Goal: Transaction & Acquisition: Purchase product/service

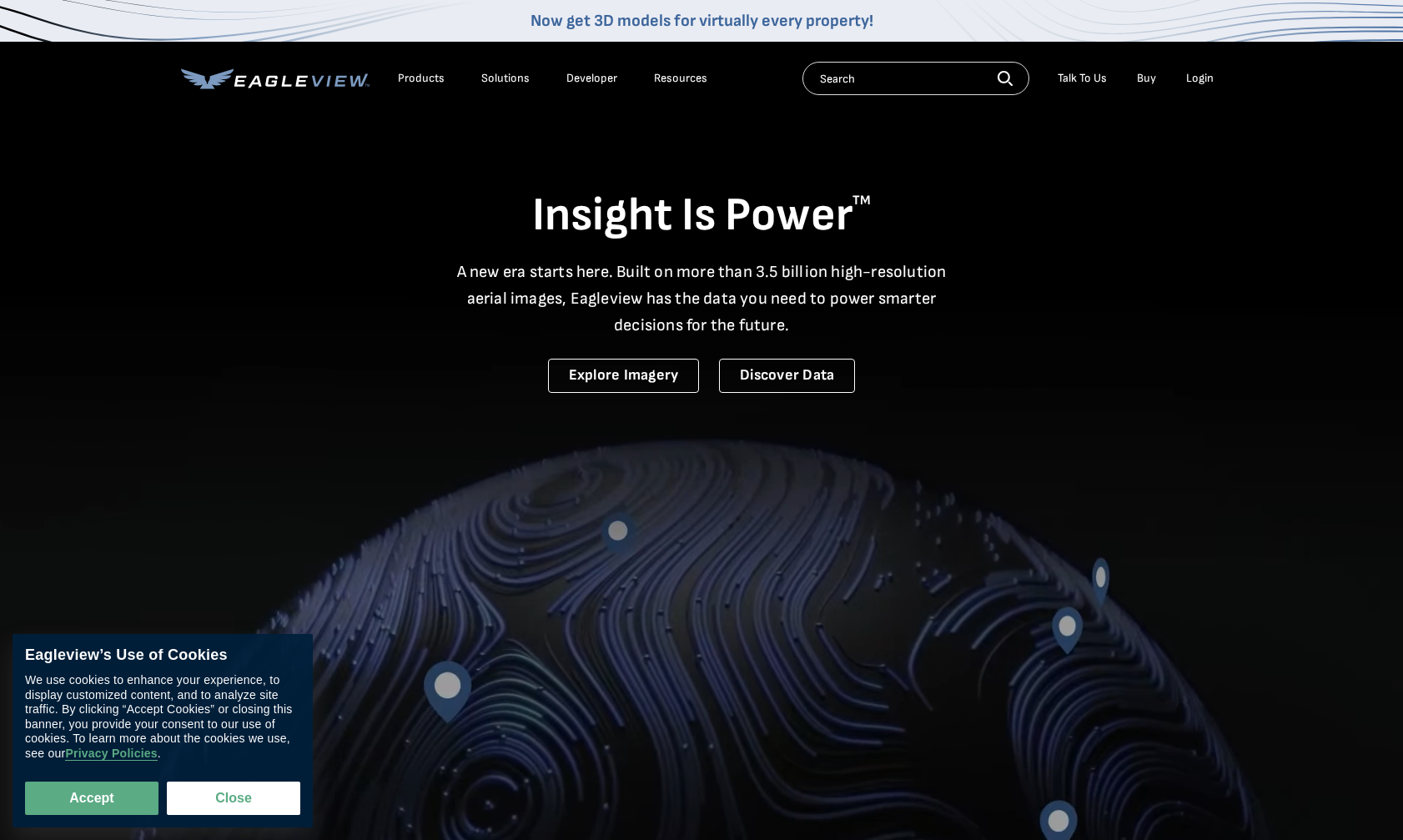
click at [1193, 85] on div "Login" at bounding box center [1200, 78] width 27 height 15
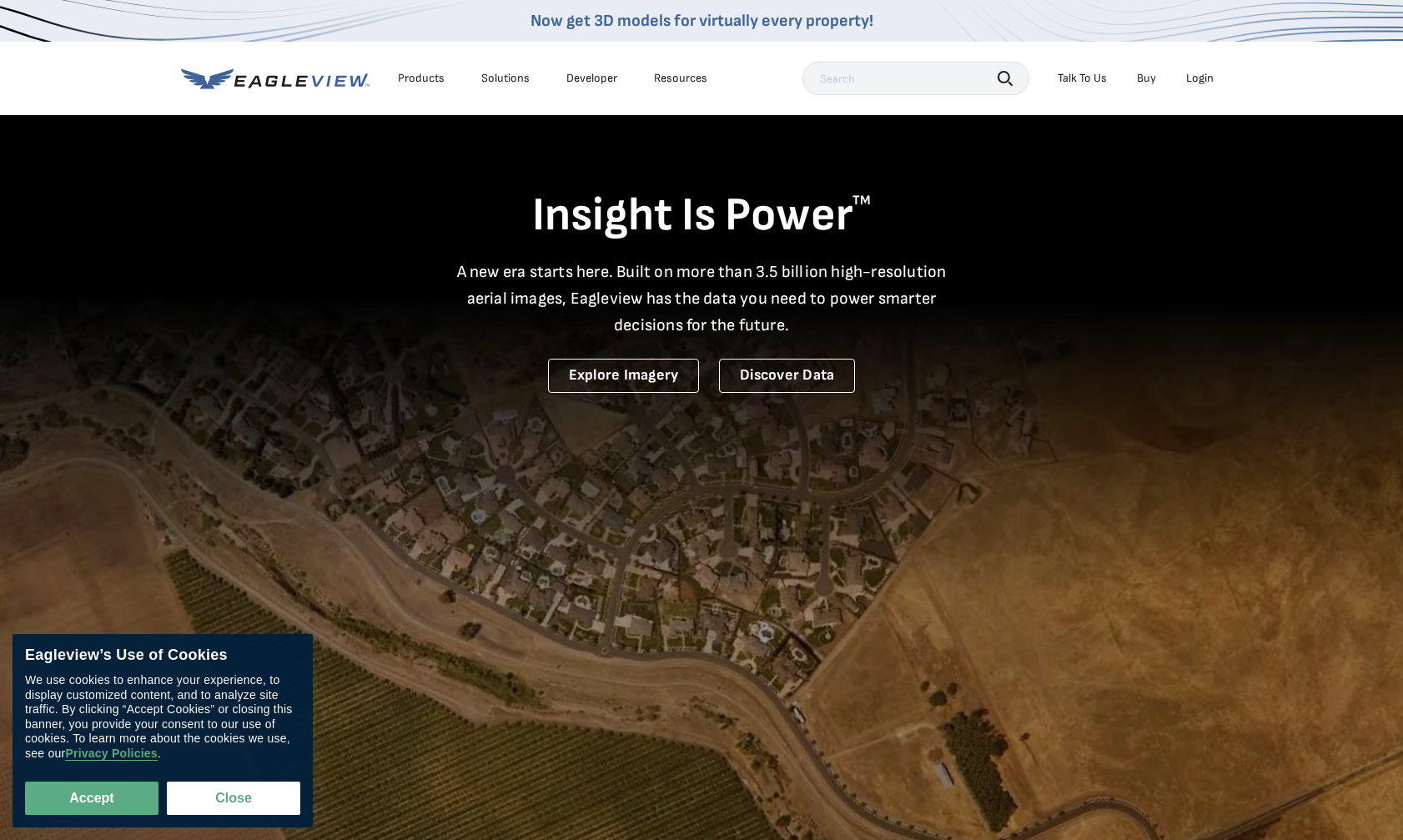
click at [1200, 77] on div "Login" at bounding box center [1200, 78] width 27 height 15
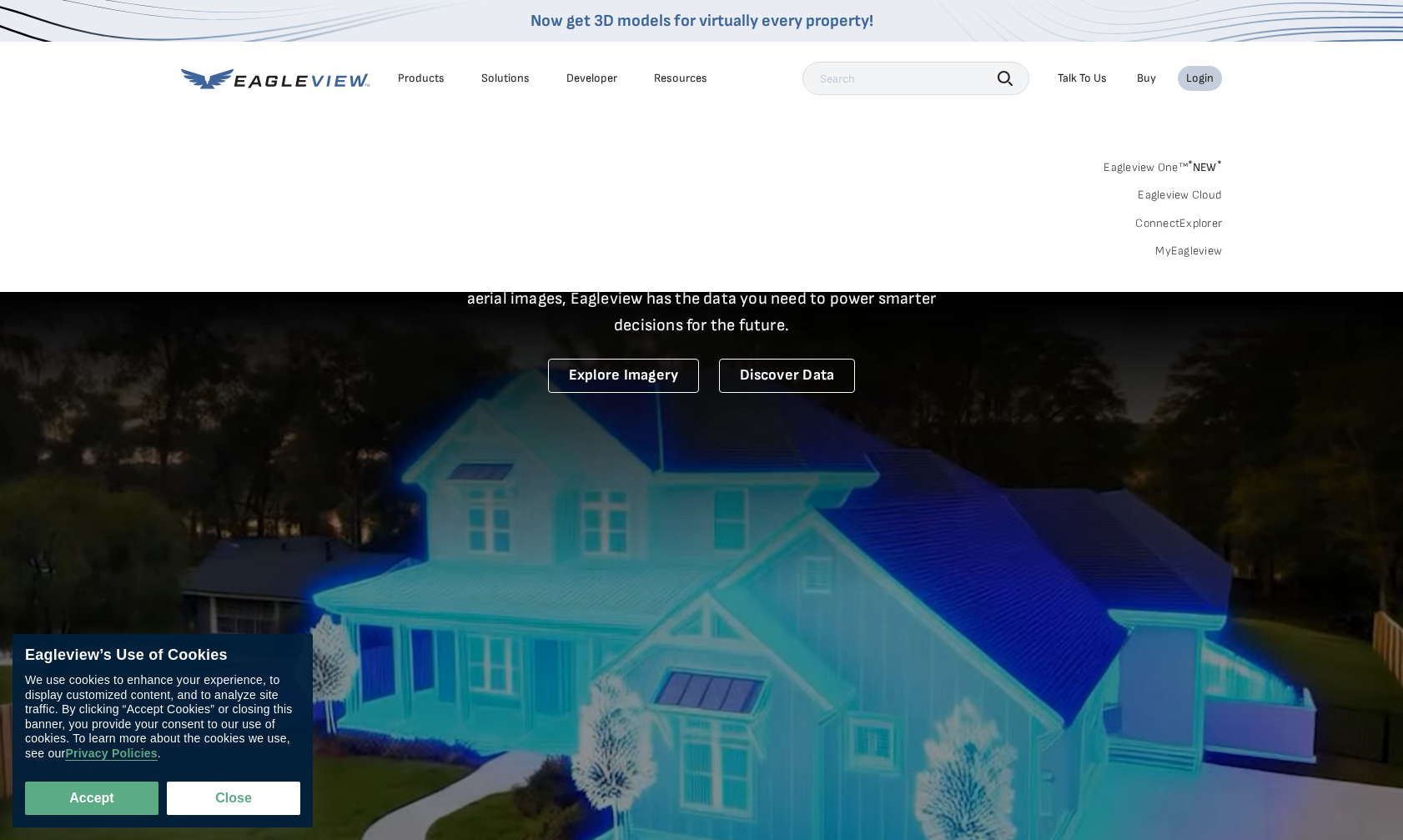
click at [1203, 252] on link "MyEagleview" at bounding box center [1188, 251] width 66 height 15
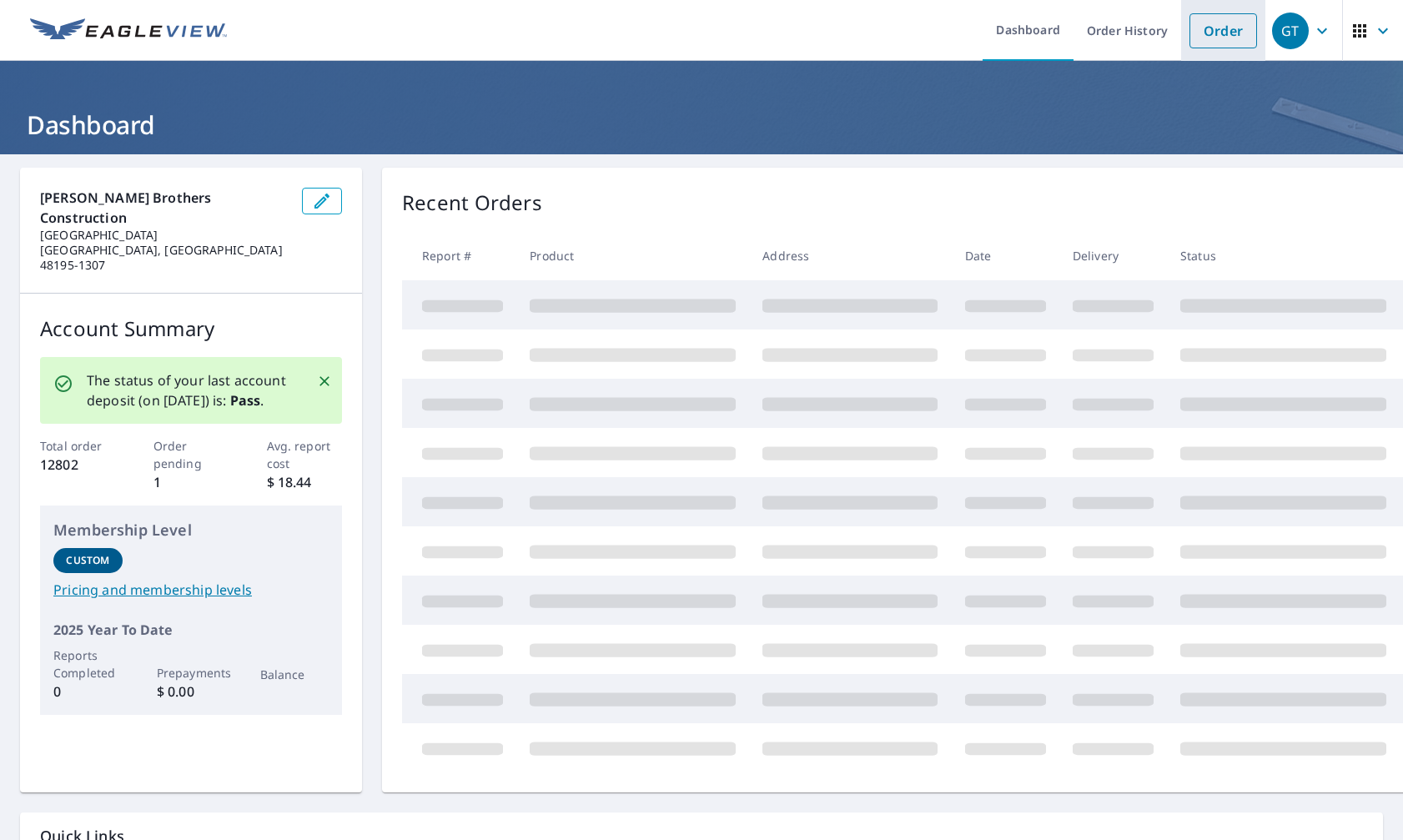
click at [1227, 32] on link "Order" at bounding box center [1223, 31] width 67 height 35
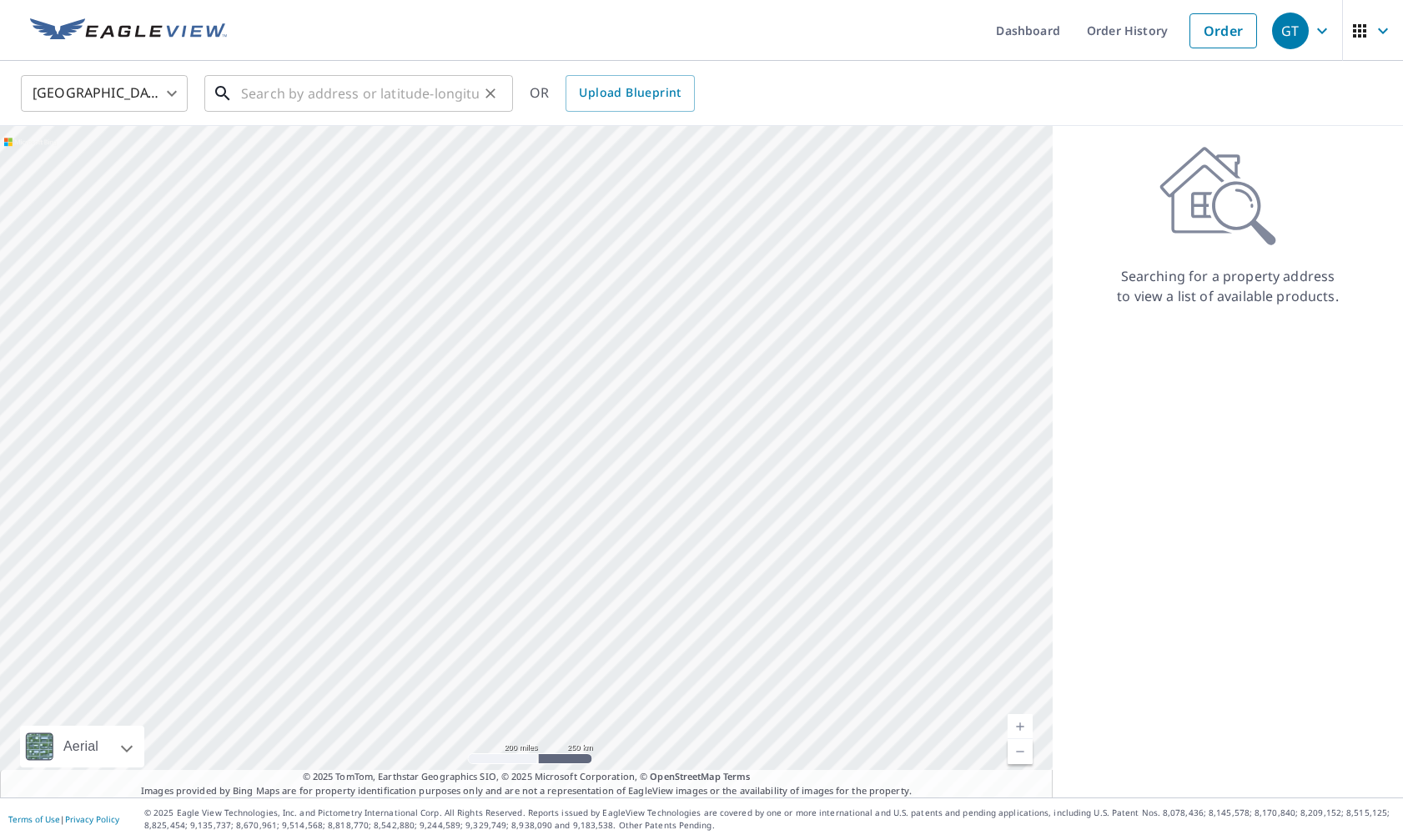
click at [426, 91] on input "text" at bounding box center [360, 93] width 238 height 46
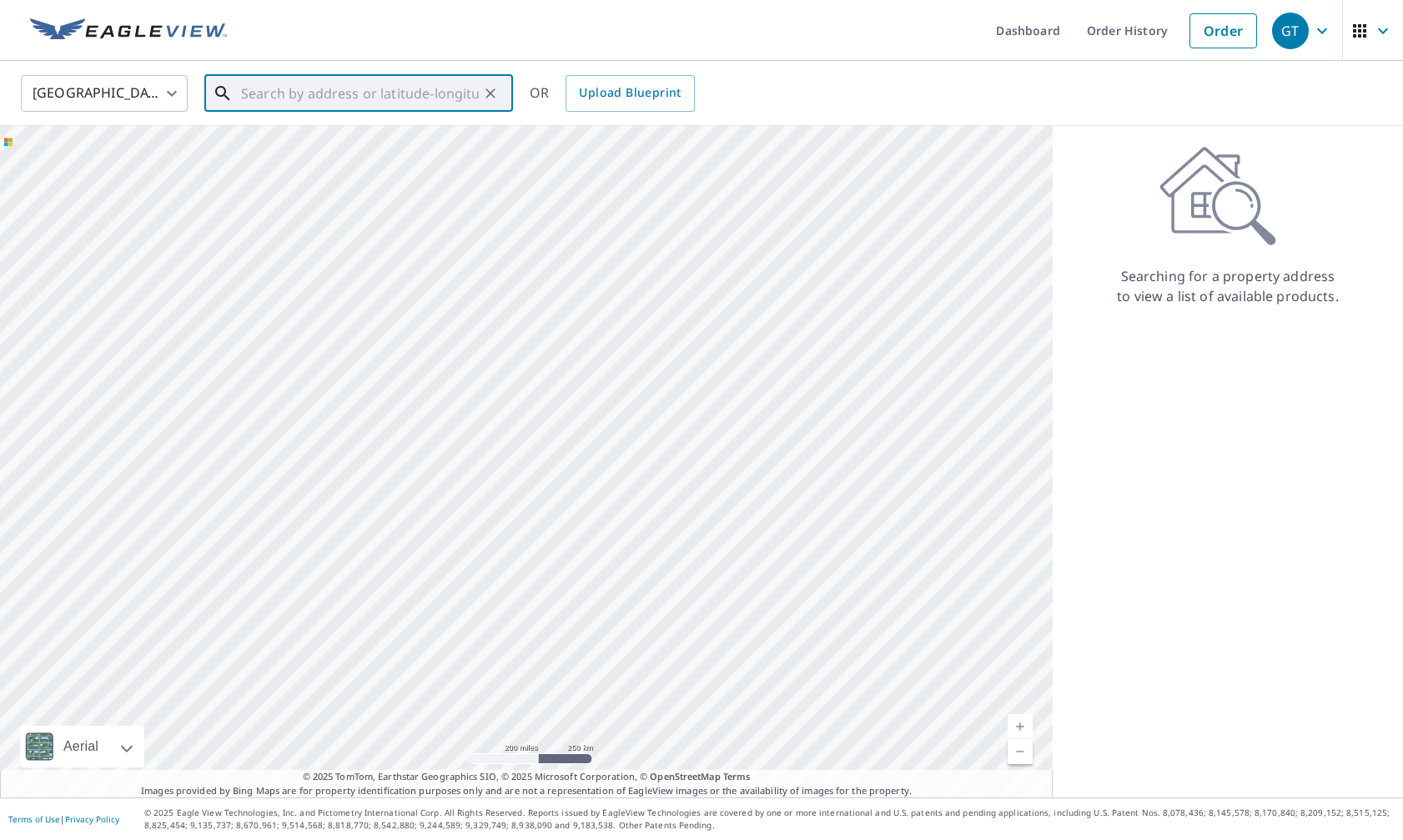
paste input "[STREET_ADDRESS][PERSON_NAME]"
click at [412, 139] on span "[STREET_ADDRESS][PERSON_NAME]" at bounding box center [369, 142] width 262 height 20
type input "[STREET_ADDRESS][PERSON_NAME][PERSON_NAME]"
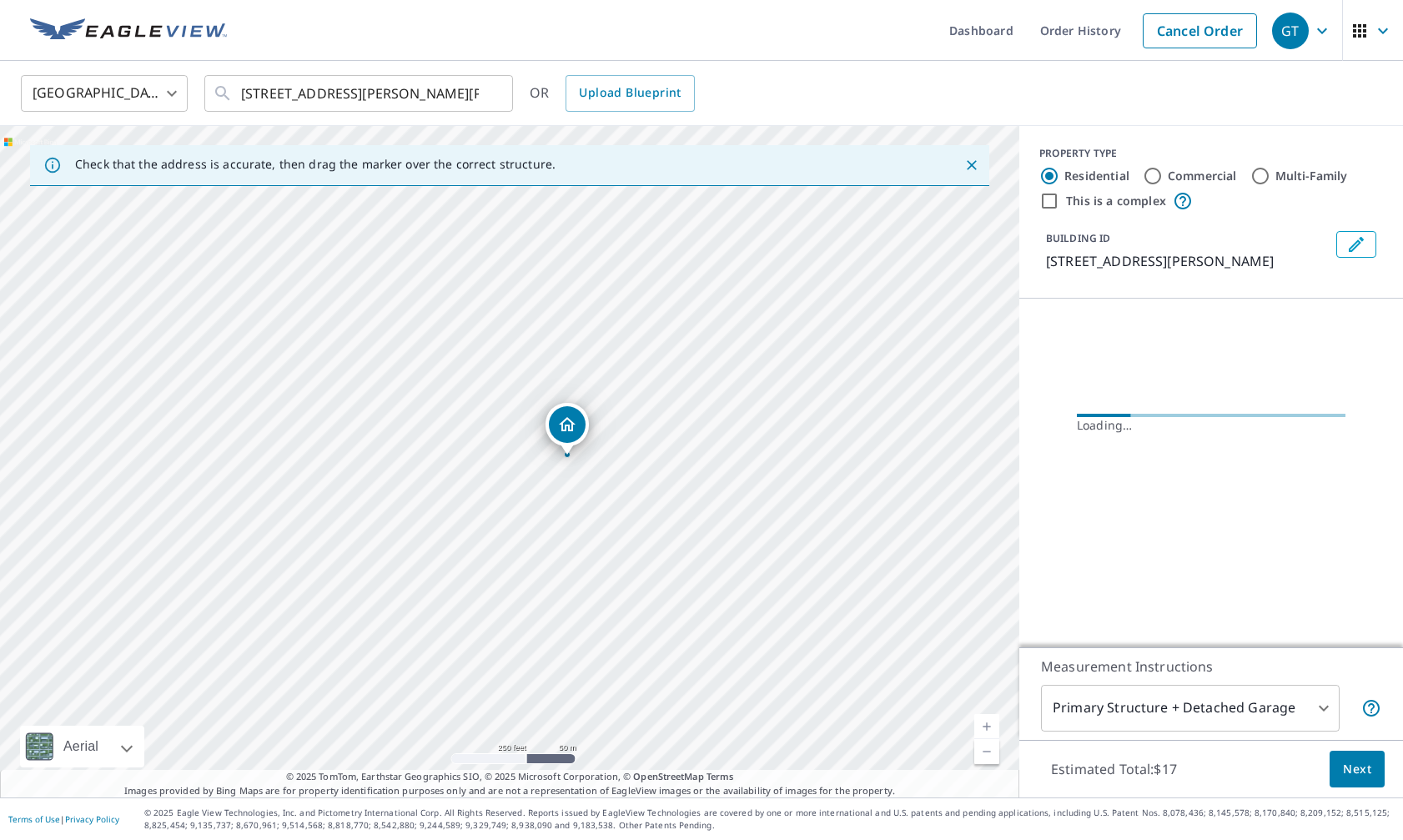
drag, startPoint x: 556, startPoint y: 515, endPoint x: 614, endPoint y: 511, distance: 58.1
click at [614, 511] on div "[STREET_ADDRESS][PERSON_NAME][PERSON_NAME]" at bounding box center [510, 460] width 1020 height 671
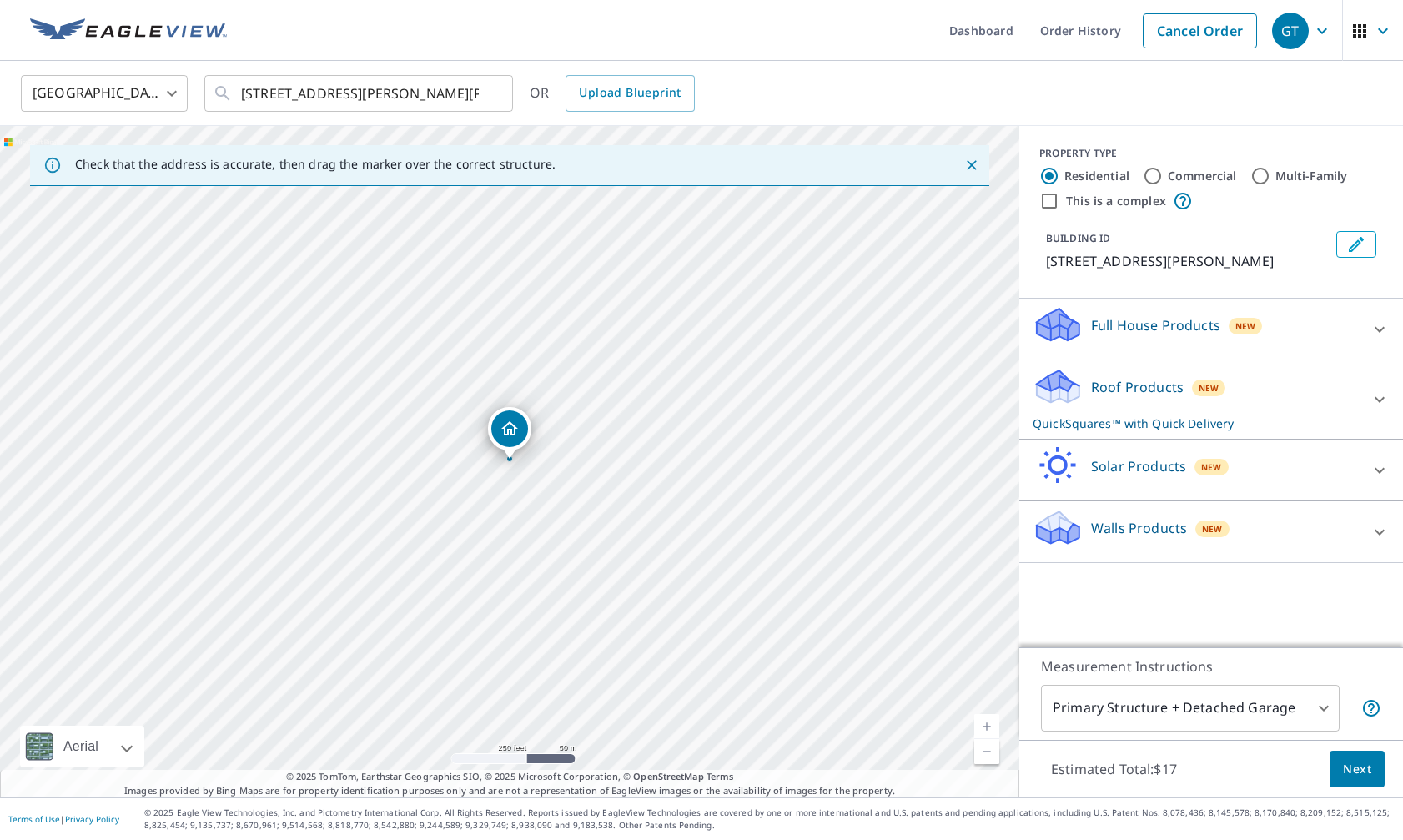
click at [1369, 774] on span "Next" at bounding box center [1357, 769] width 28 height 21
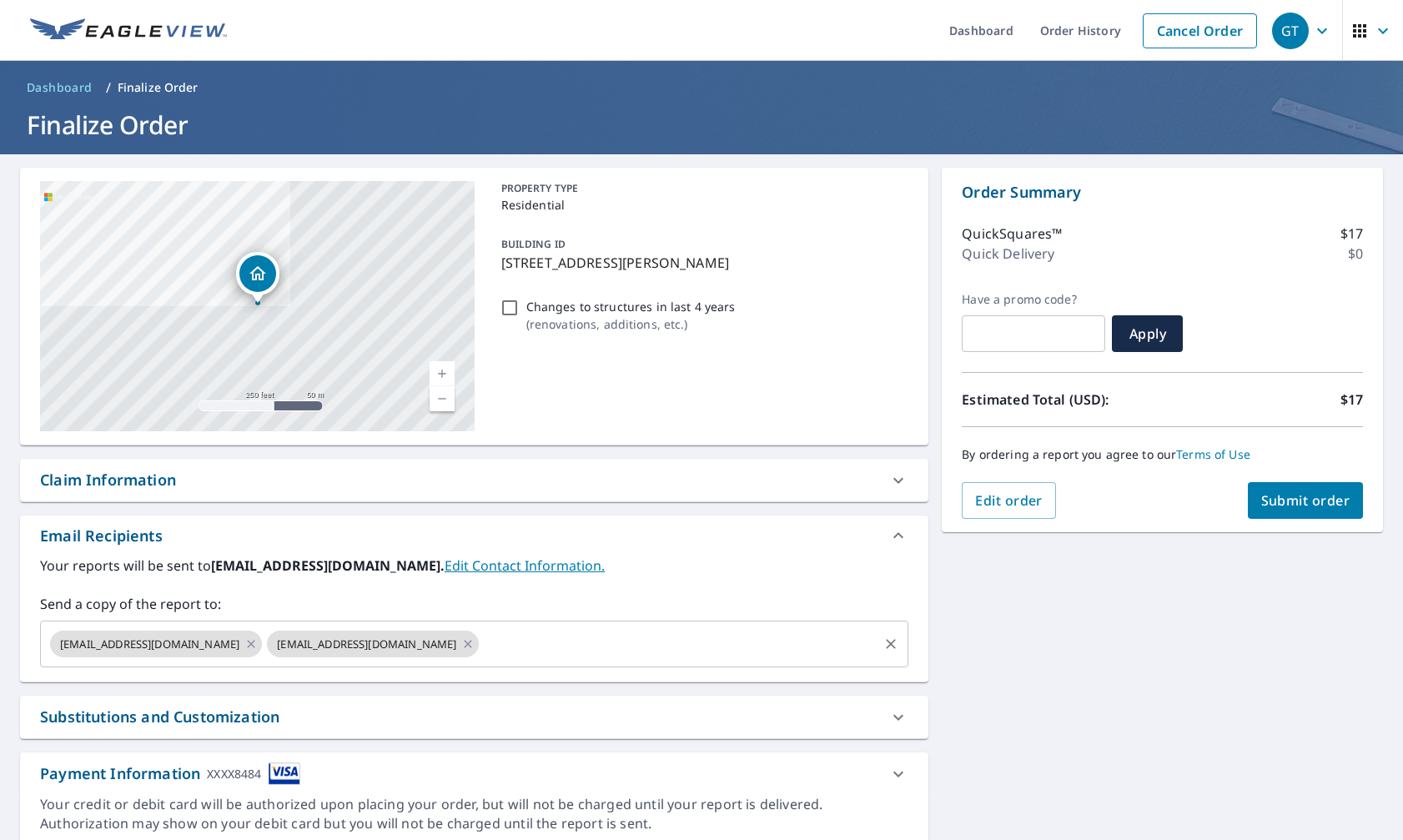
click at [244, 642] on icon at bounding box center [250, 643] width 14 height 18
checkbox input "true"
click at [214, 642] on input "text" at bounding box center [462, 643] width 829 height 32
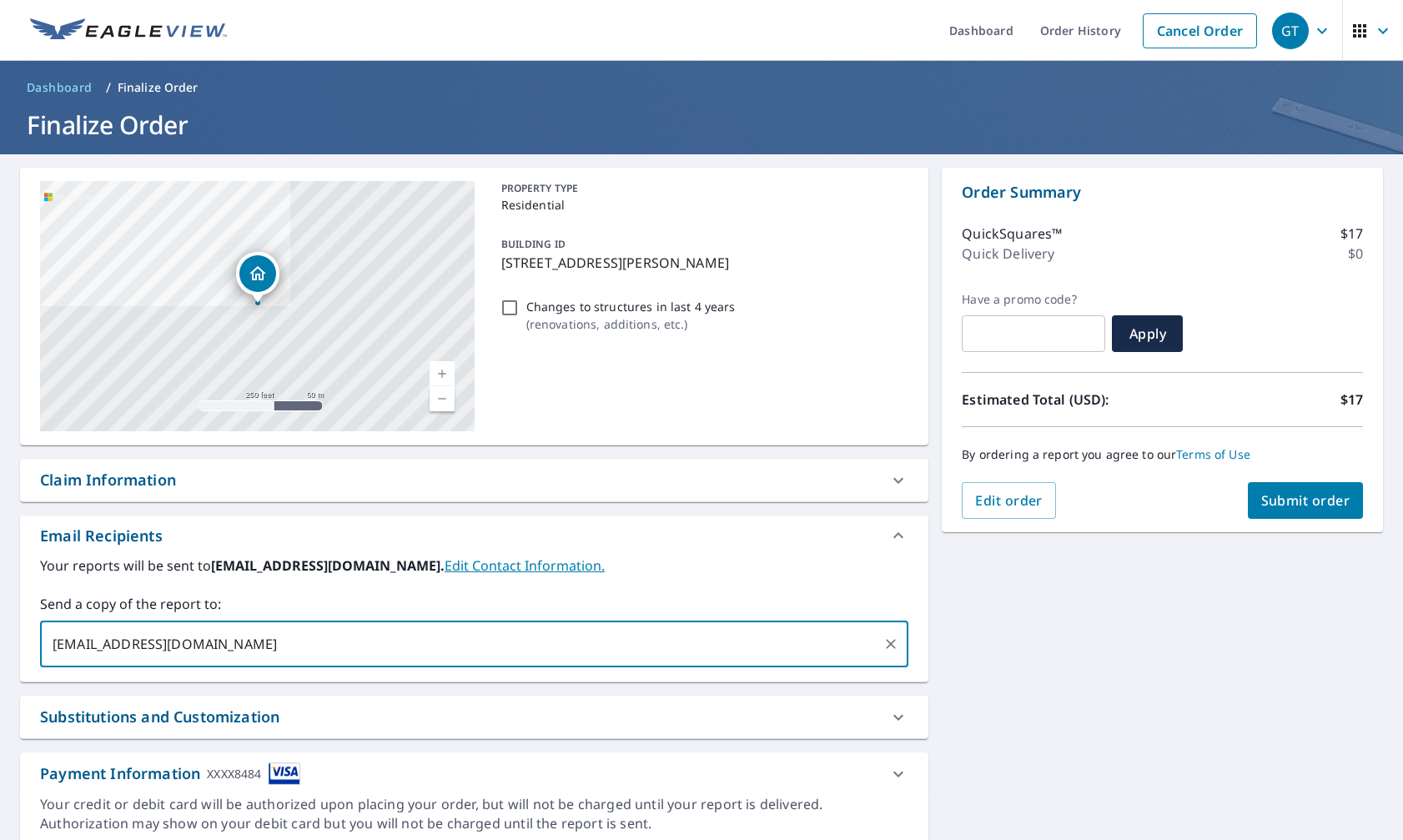
type input "[EMAIL_ADDRESS][DOMAIN_NAME]"
click at [1296, 500] on span "Submit order" at bounding box center [1306, 501] width 89 height 18
checkbox input "true"
